Goal: Navigation & Orientation: Understand site structure

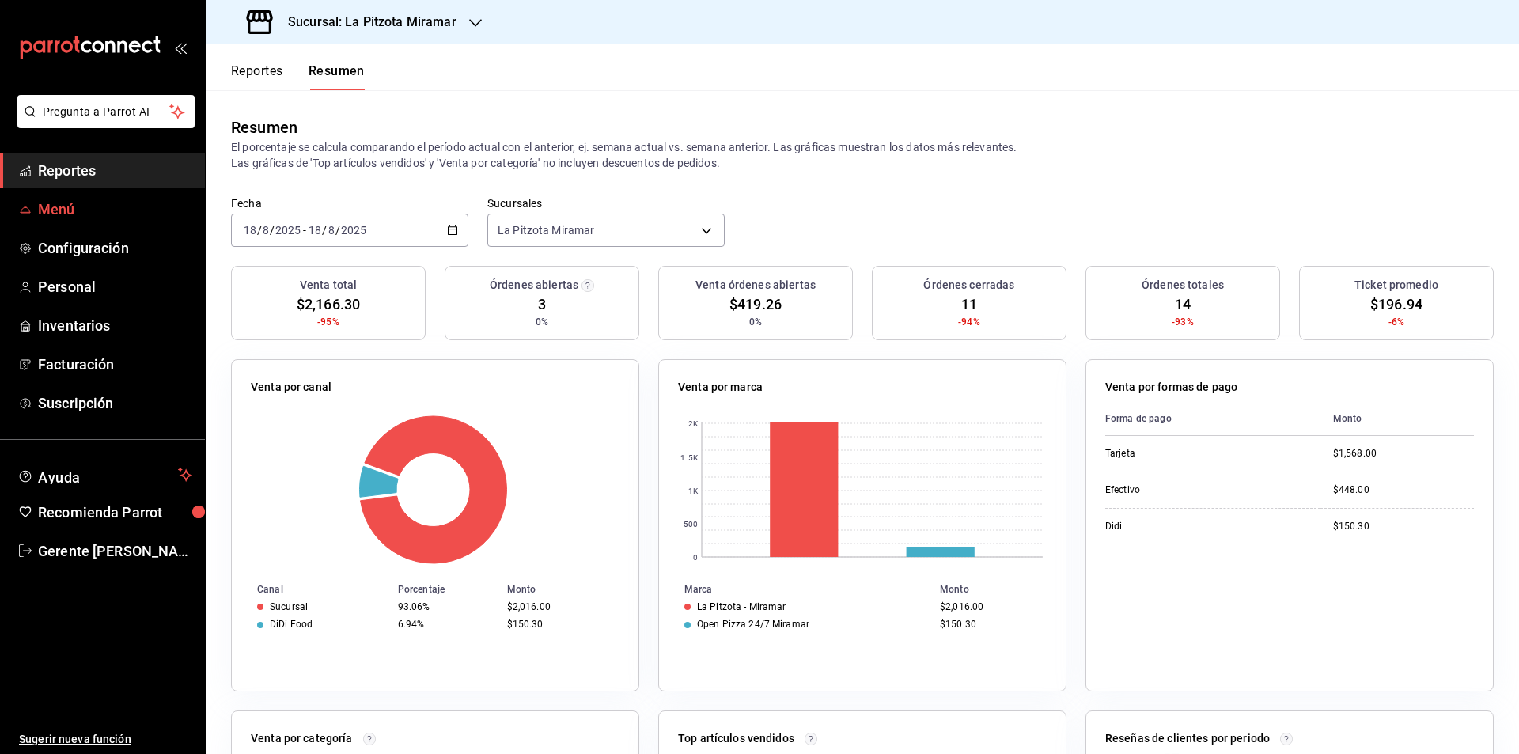
click at [52, 208] on span "Menú" at bounding box center [115, 209] width 154 height 21
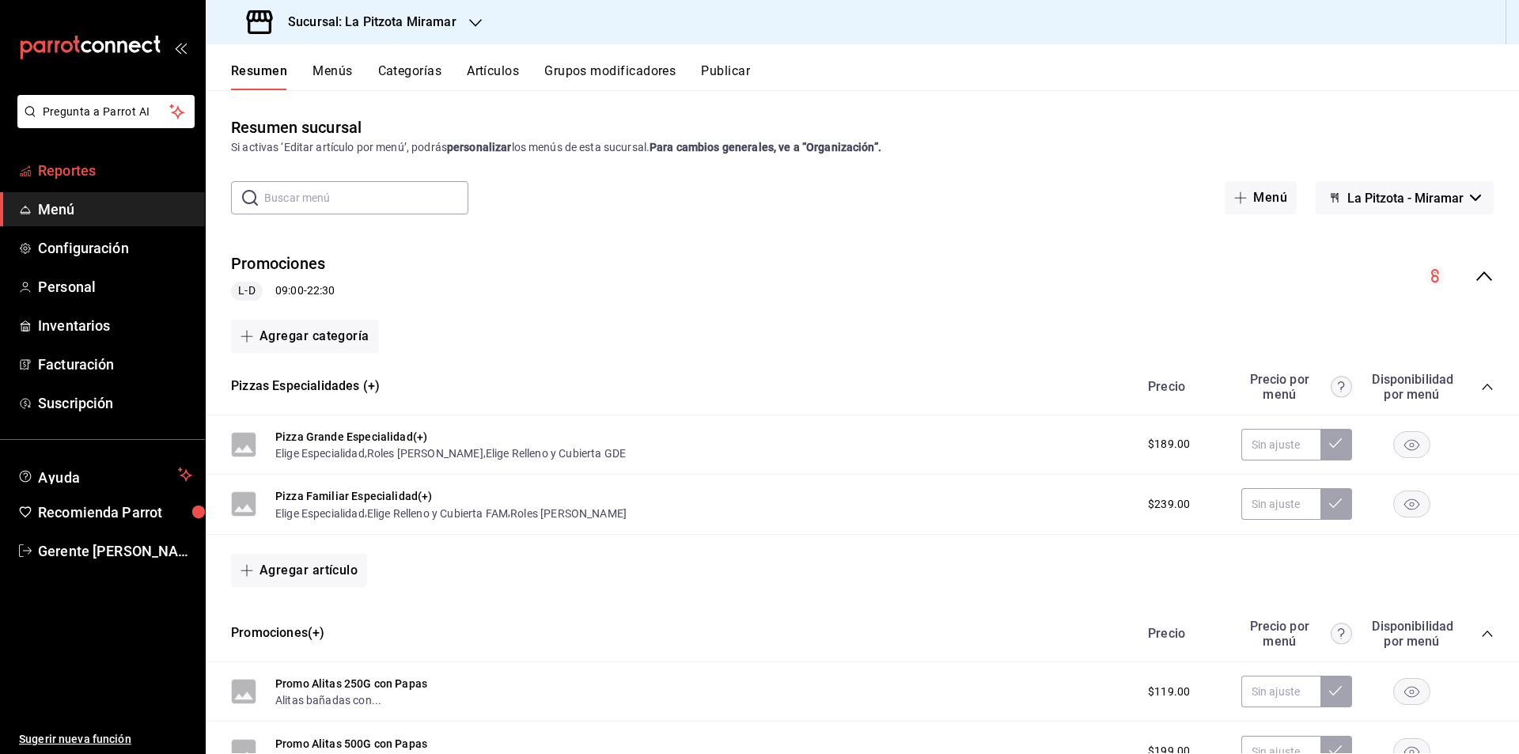
click at [51, 161] on span "Reportes" at bounding box center [115, 170] width 154 height 21
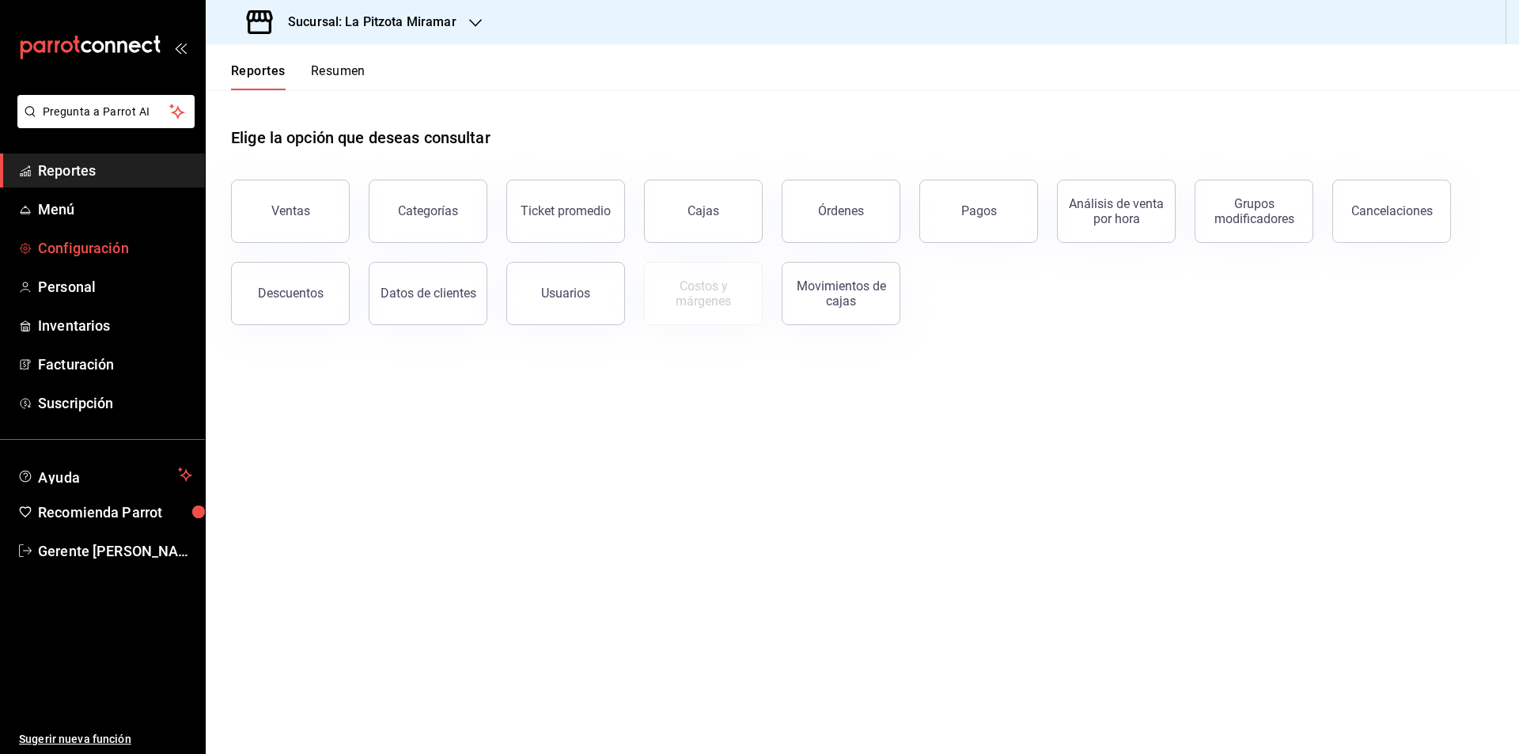
click at [108, 253] on span "Configuración" at bounding box center [115, 247] width 154 height 21
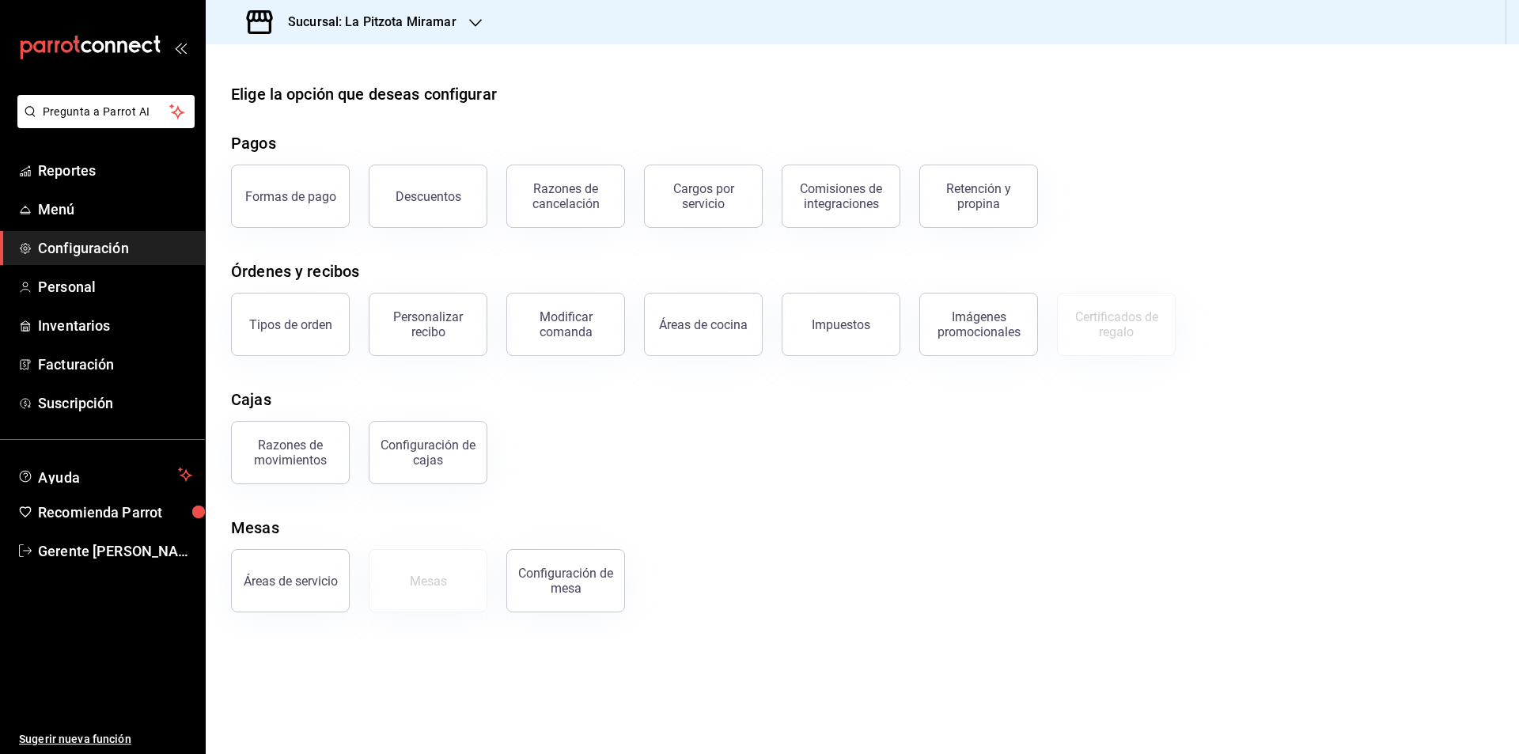
drag, startPoint x: 1062, startPoint y: 506, endPoint x: 1046, endPoint y: 524, distance: 23.5
click at [1060, 506] on div "Elige la opción que deseas configurar Pagos Formas de pago Descuentos Razones d…" at bounding box center [863, 347] width 1314 height 530
